Goal: Task Accomplishment & Management: Manage account settings

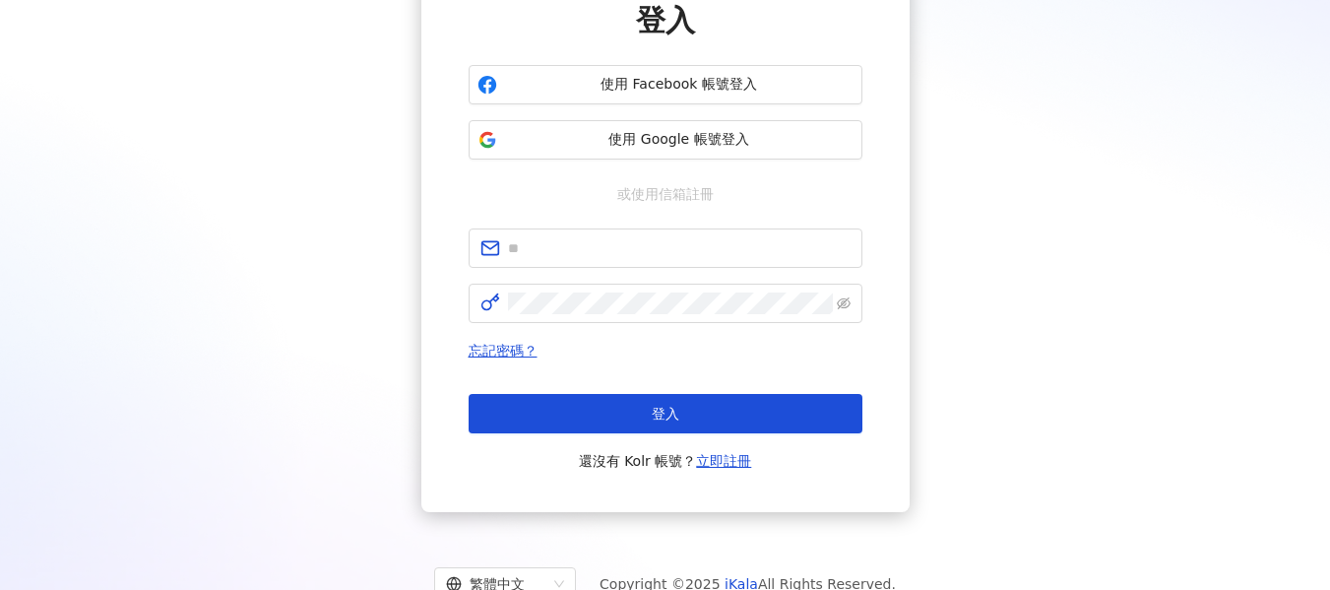
scroll to position [252, 0]
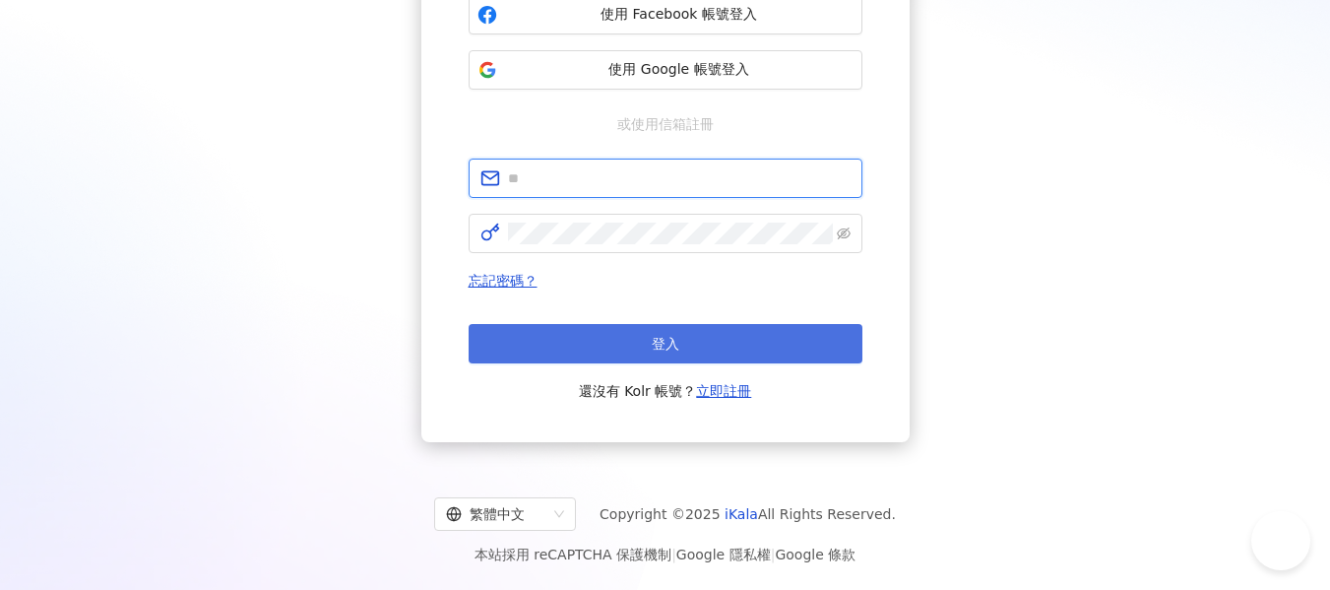
type input "**********"
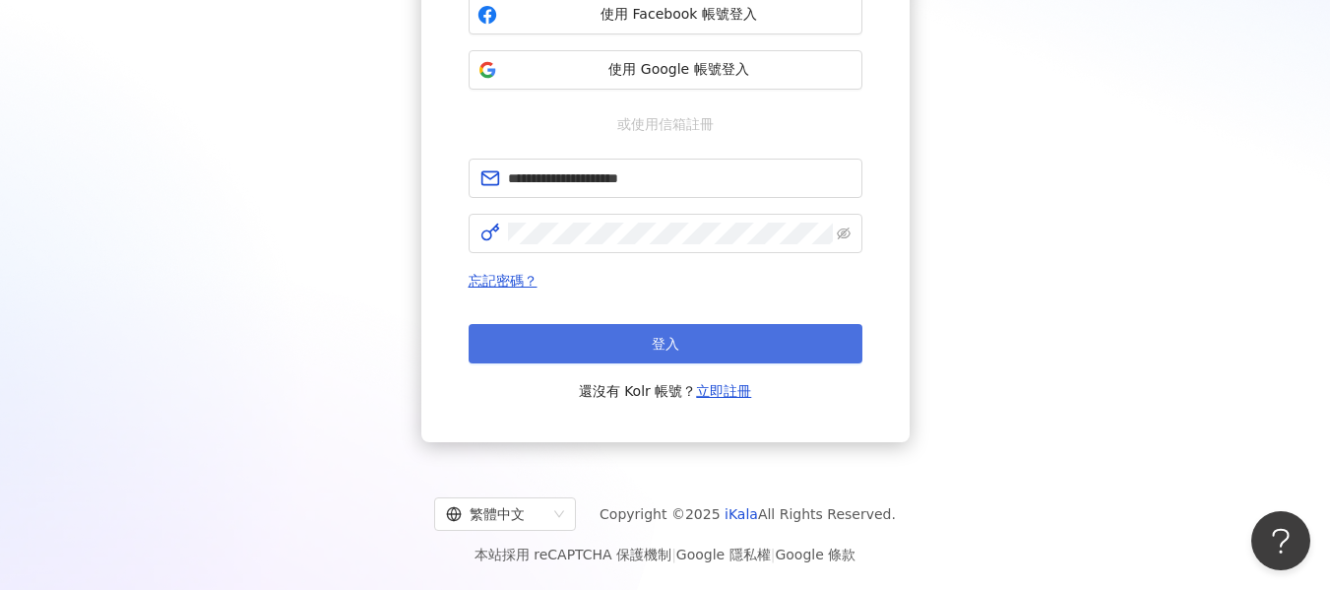
click at [596, 351] on button "登入" at bounding box center [666, 343] width 394 height 39
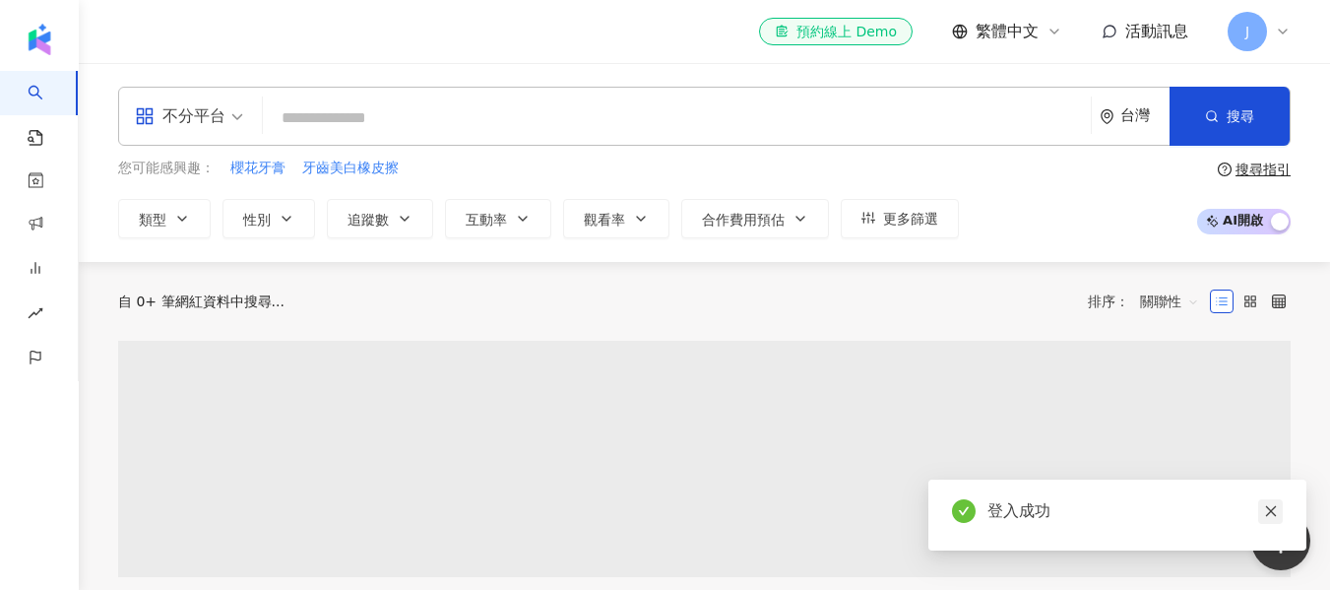
click at [1280, 509] on link at bounding box center [1270, 511] width 25 height 25
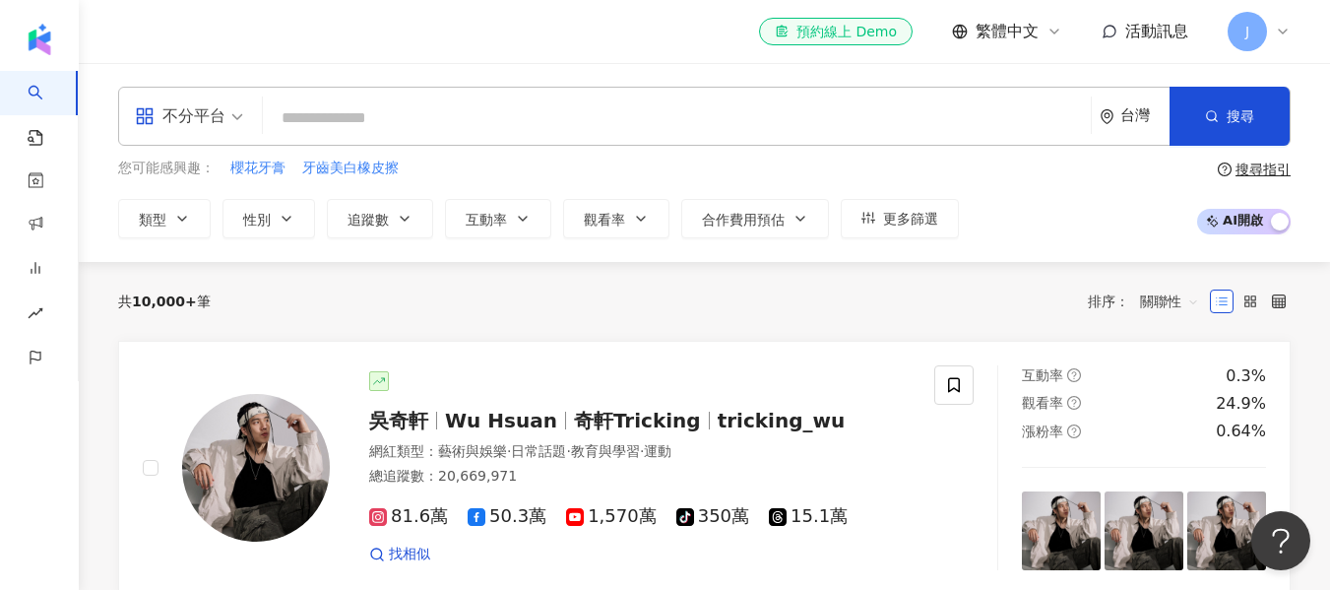
click at [1263, 46] on div "J" at bounding box center [1259, 31] width 63 height 39
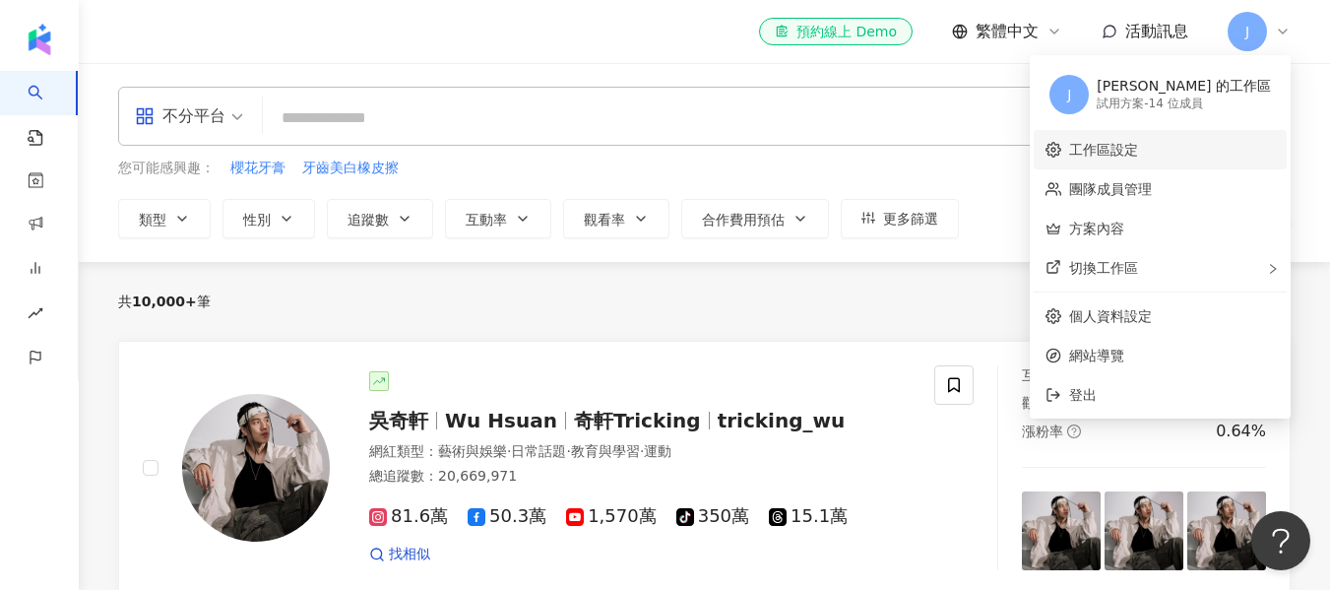
click at [1138, 154] on link "工作區設定" at bounding box center [1103, 150] width 69 height 16
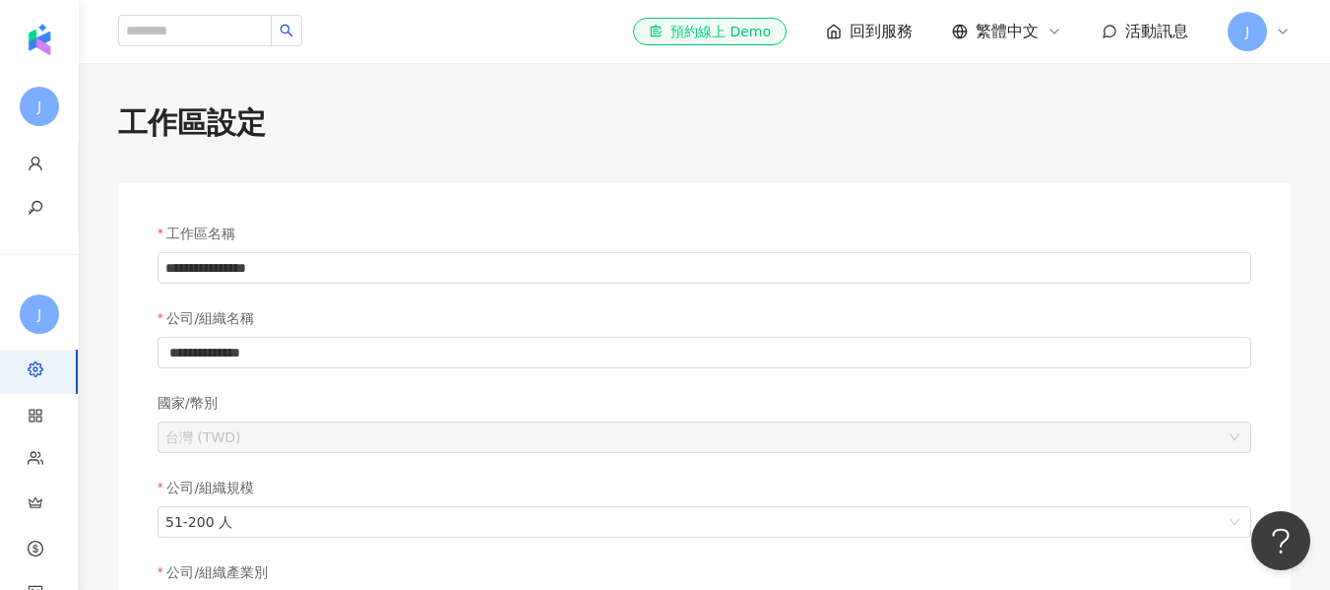
click at [1248, 42] on span "J" at bounding box center [1247, 31] width 39 height 39
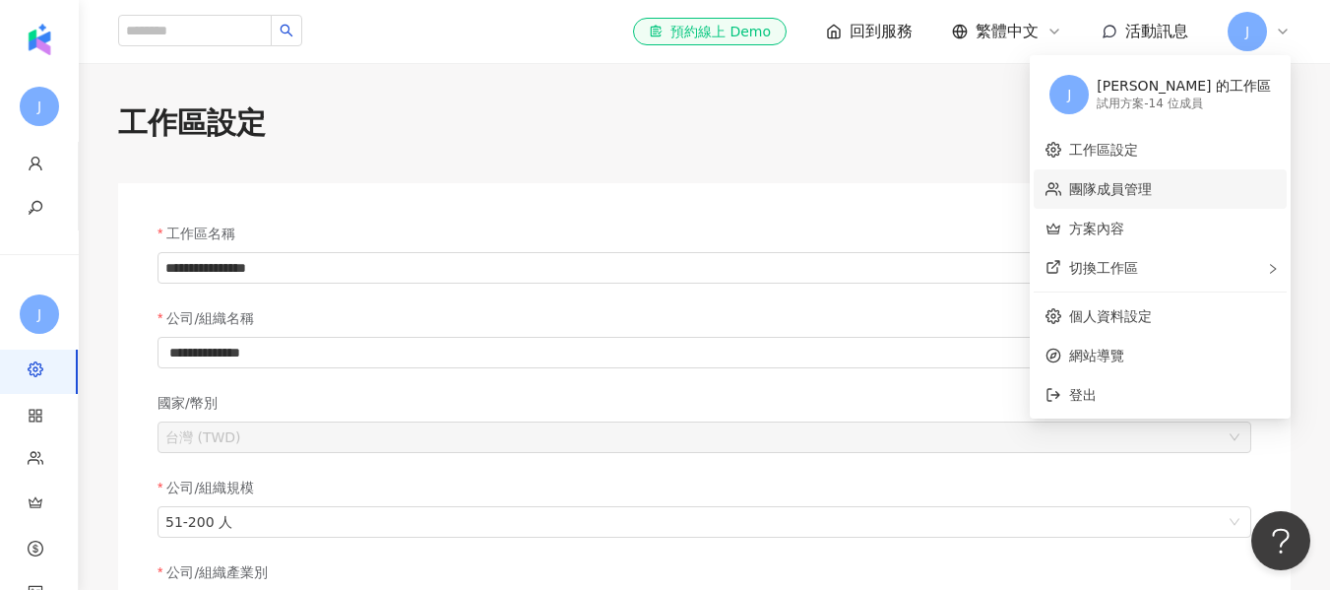
click at [1131, 193] on link "團隊成員管理" at bounding box center [1110, 189] width 83 height 16
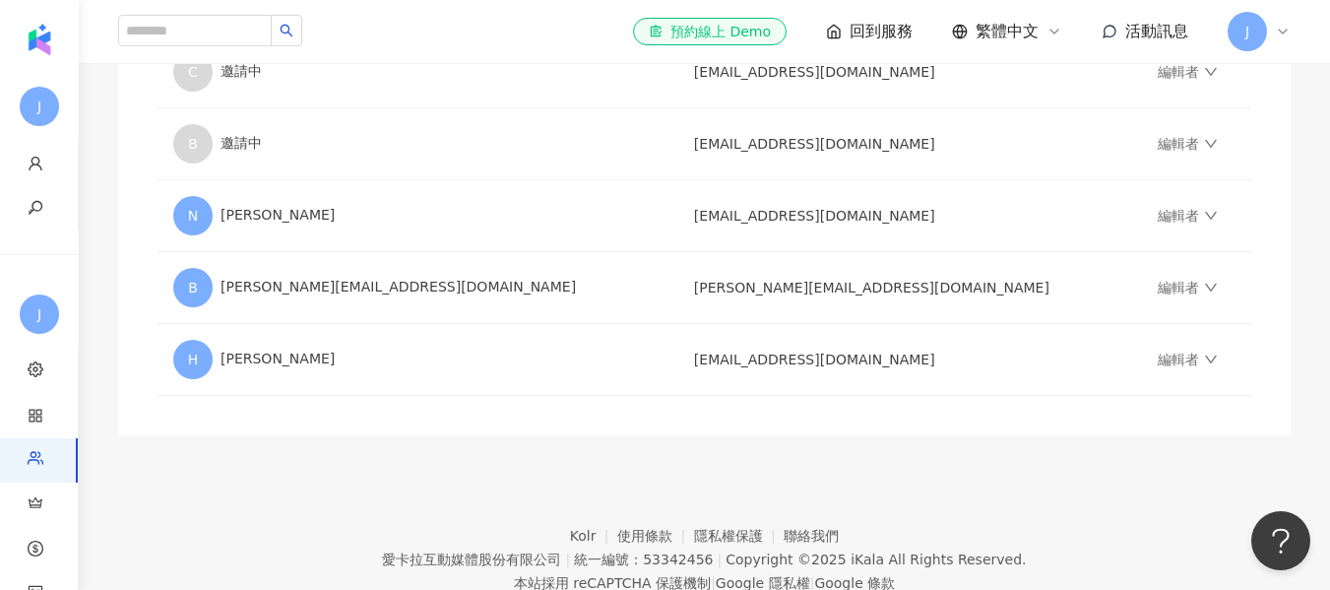
scroll to position [1013, 0]
